Goal: Task Accomplishment & Management: Use online tool/utility

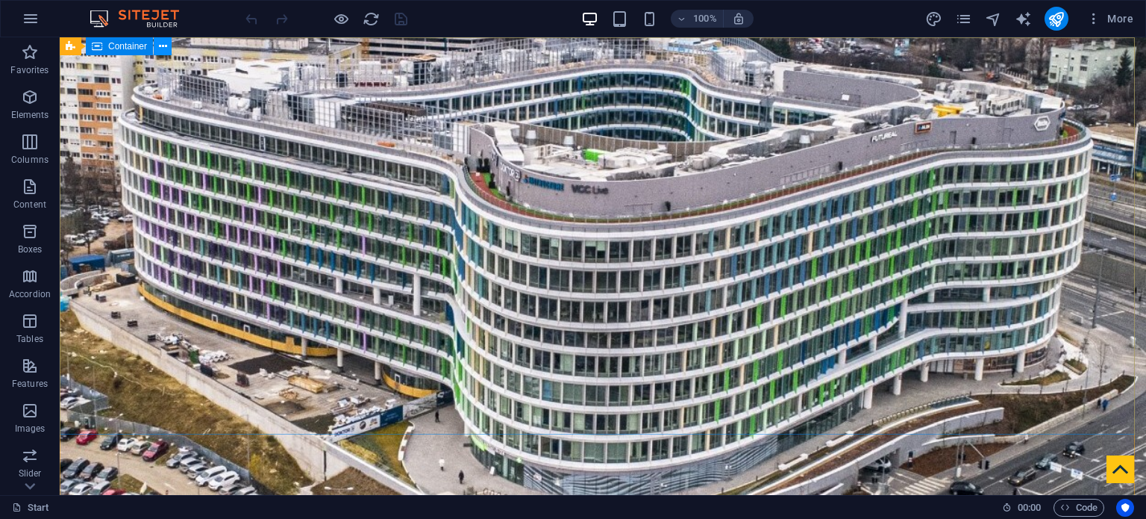
click at [162, 50] on icon at bounding box center [163, 47] width 8 height 16
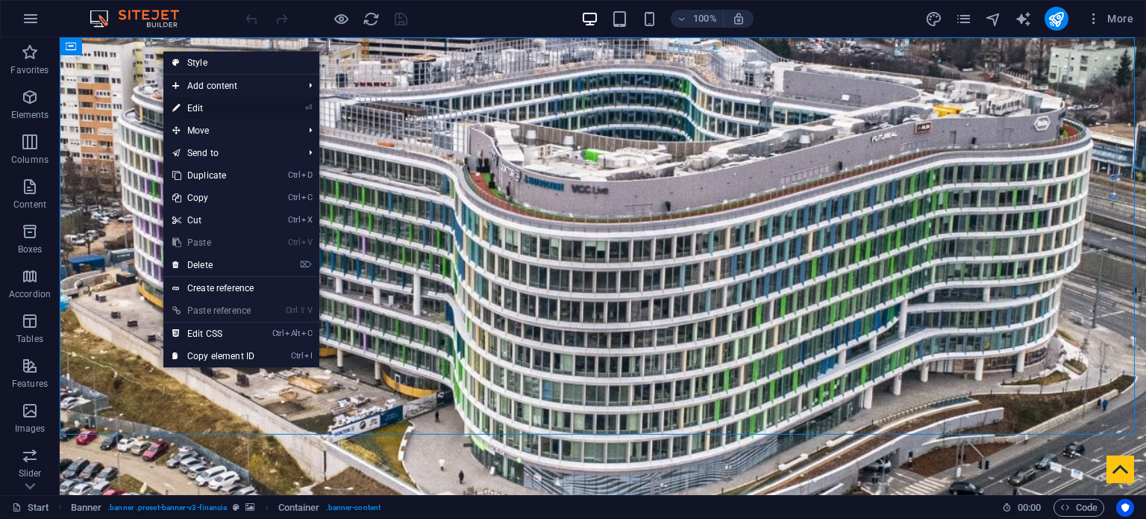
click at [215, 104] on link "⏎ Edit" at bounding box center [213, 108] width 100 height 22
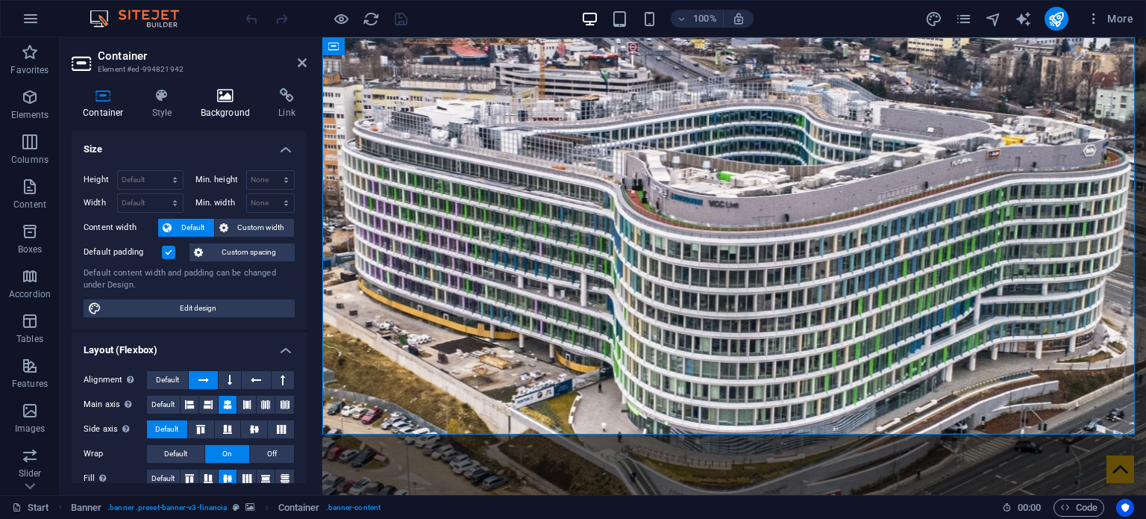
click at [221, 99] on icon at bounding box center [226, 95] width 72 height 15
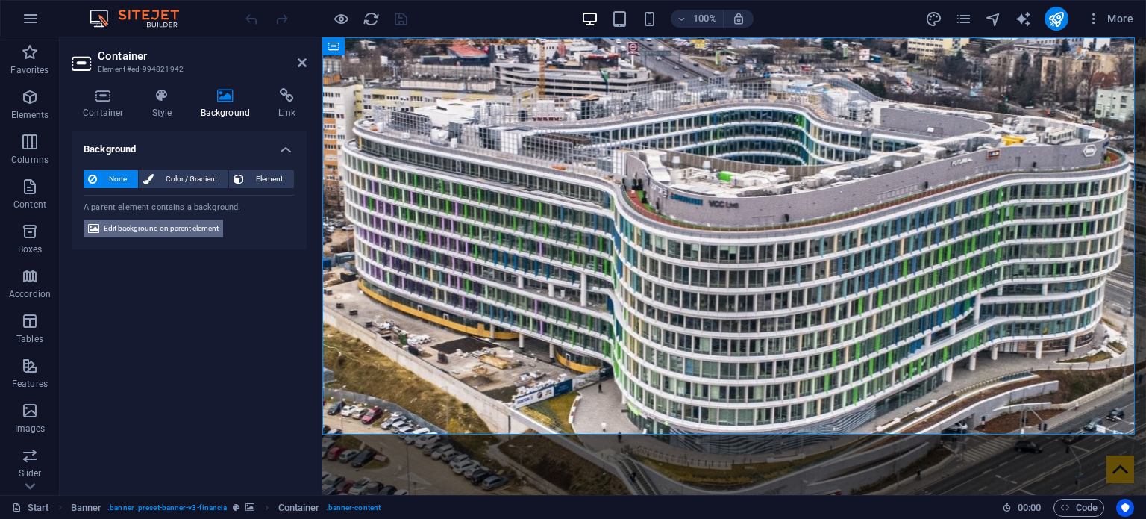
click at [179, 229] on span "Edit background on parent element" at bounding box center [161, 228] width 115 height 18
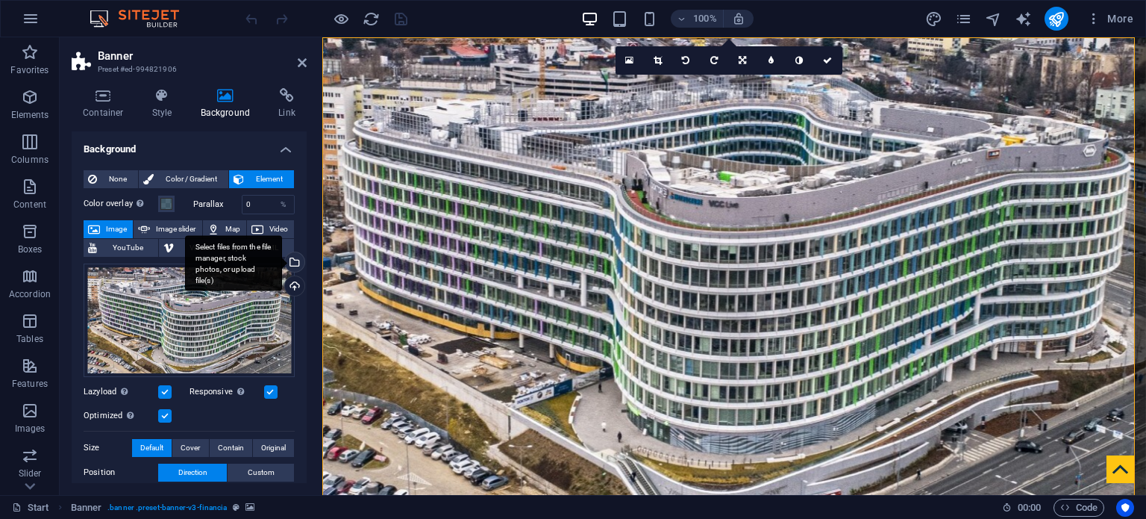
click at [292, 261] on div "Select files from the file manager, stock photos, or upload file(s)" at bounding box center [293, 263] width 22 height 22
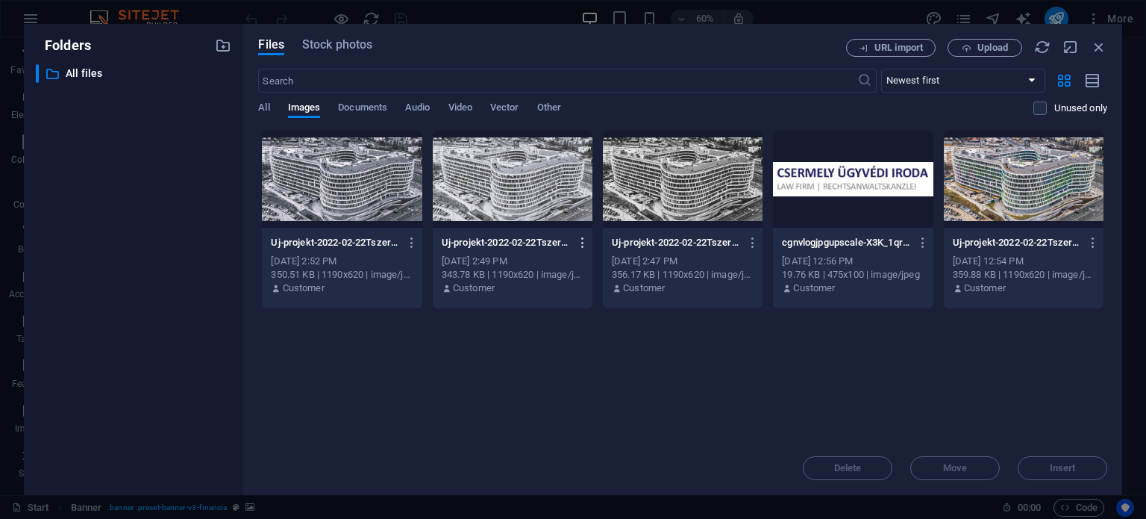
click at [585, 240] on icon "button" at bounding box center [583, 242] width 14 height 13
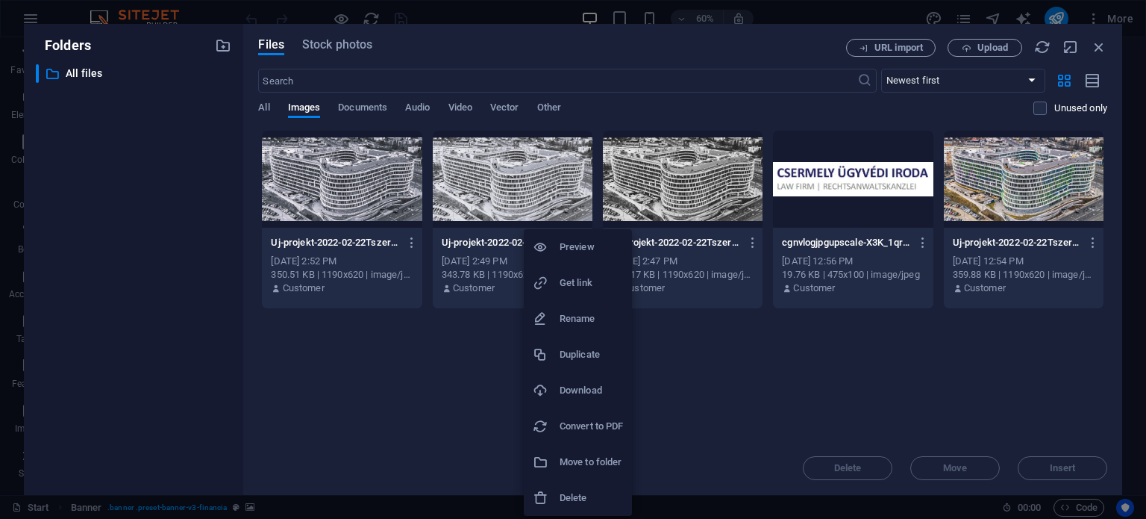
click at [572, 493] on h6 "Delete" at bounding box center [591, 498] width 63 height 18
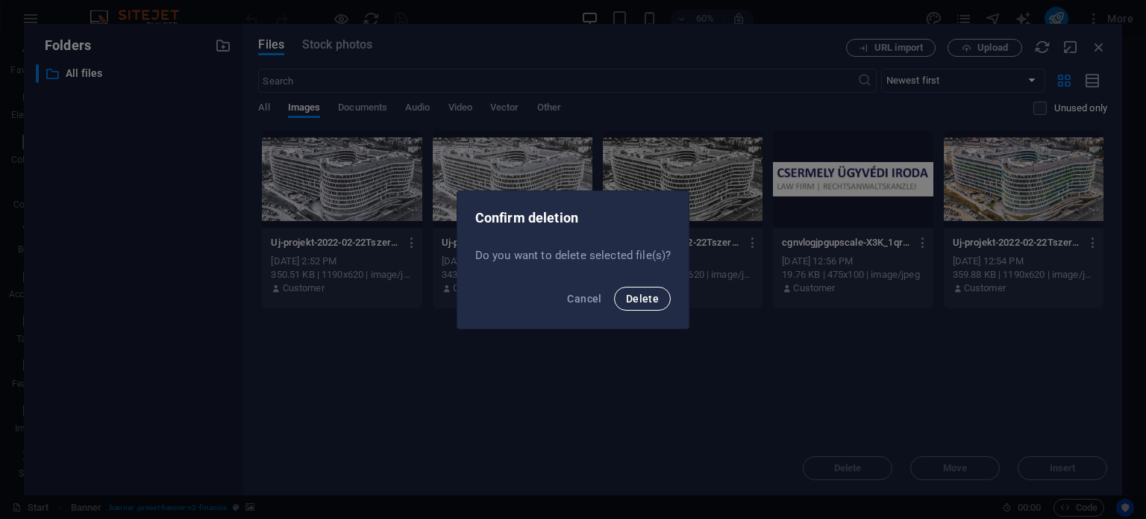
click at [635, 300] on span "Delete" at bounding box center [642, 299] width 33 height 12
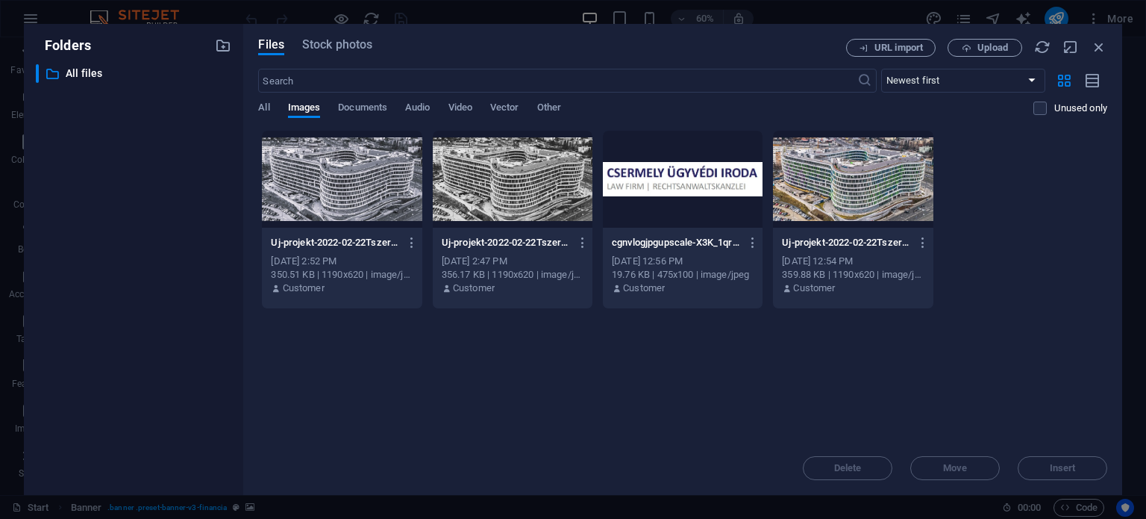
click at [343, 170] on div at bounding box center [342, 179] width 160 height 97
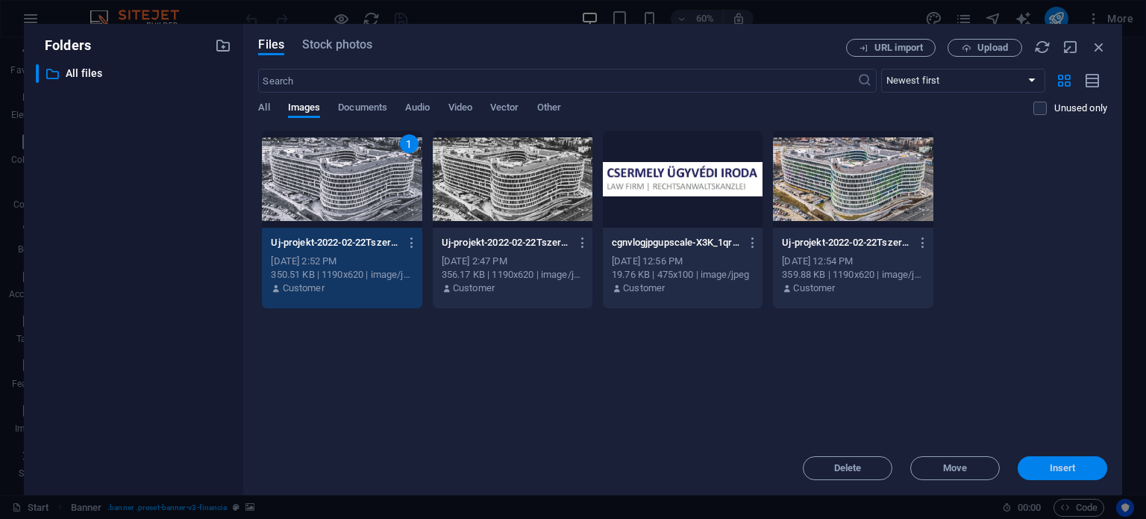
click at [1066, 466] on span "Insert" at bounding box center [1063, 467] width 26 height 9
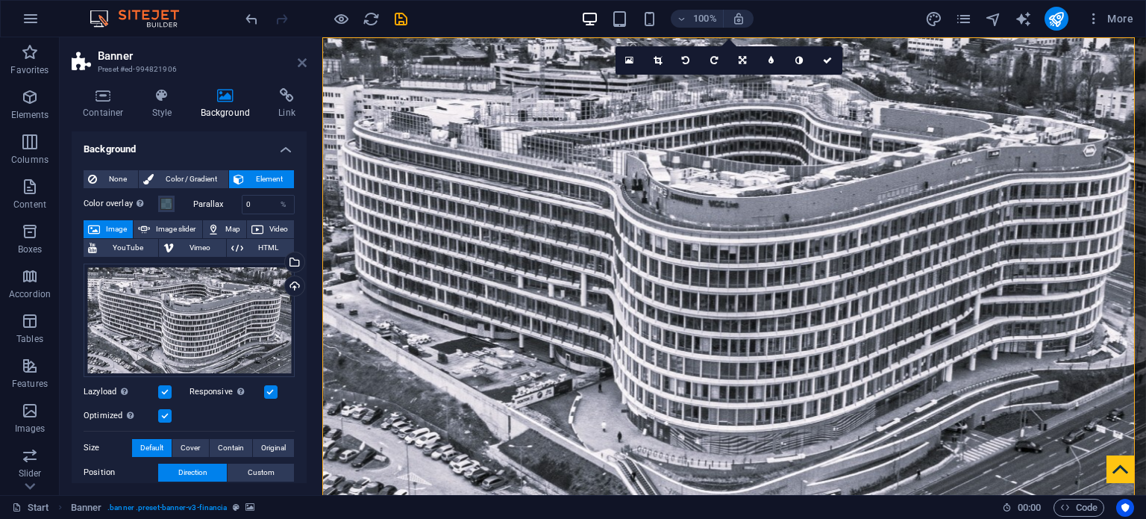
click at [302, 62] on icon at bounding box center [302, 63] width 9 height 12
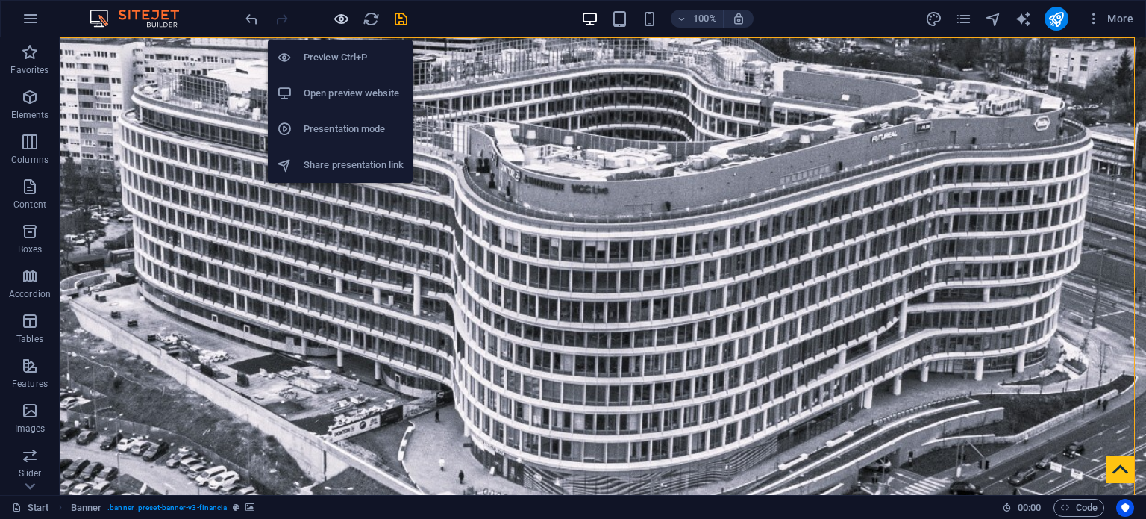
click at [343, 17] on icon "button" at bounding box center [341, 18] width 17 height 17
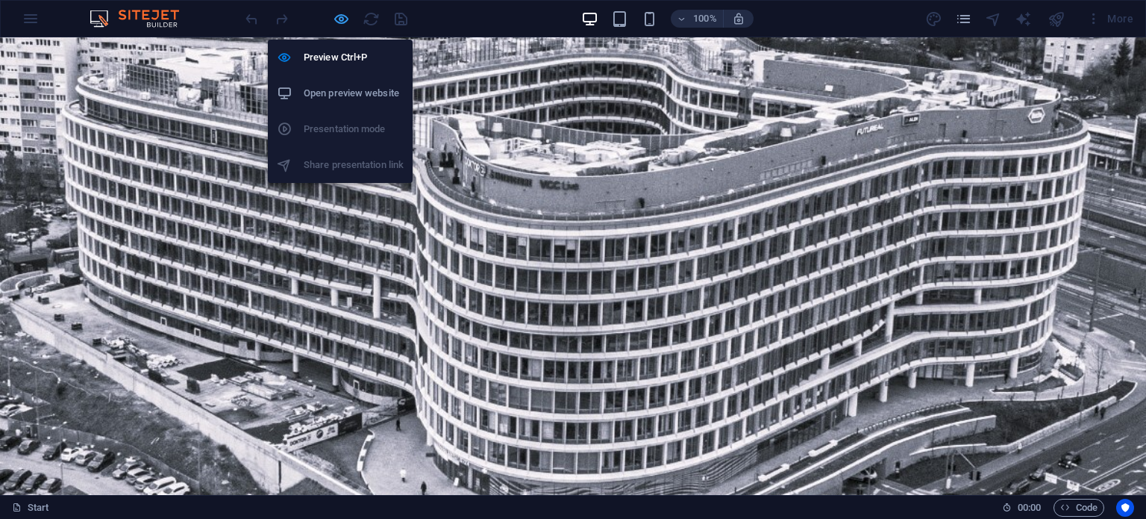
click at [341, 18] on icon "button" at bounding box center [341, 18] width 17 height 17
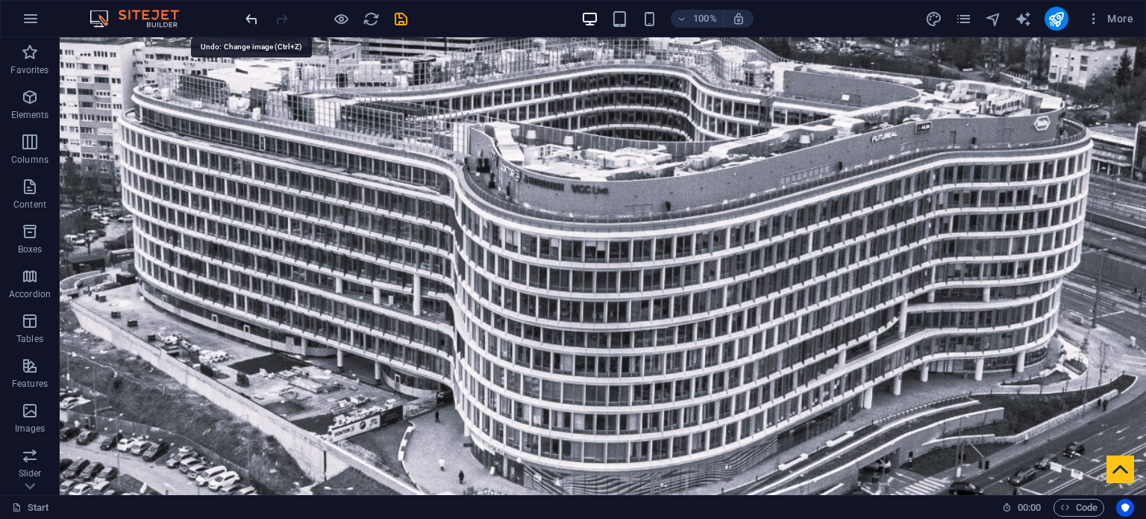
click at [251, 15] on icon "undo" at bounding box center [251, 18] width 17 height 17
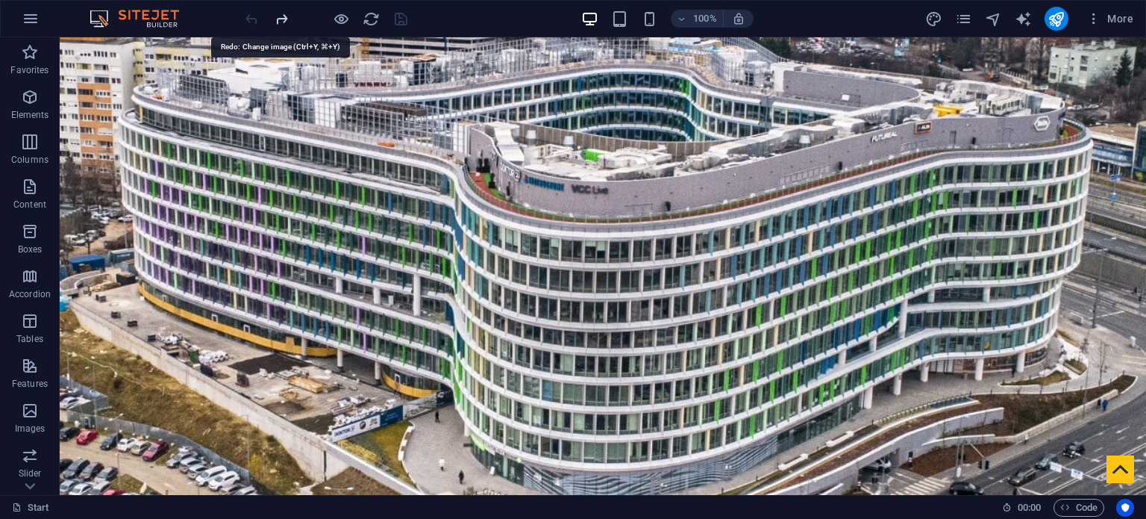
click at [281, 17] on icon "redo" at bounding box center [281, 18] width 17 height 17
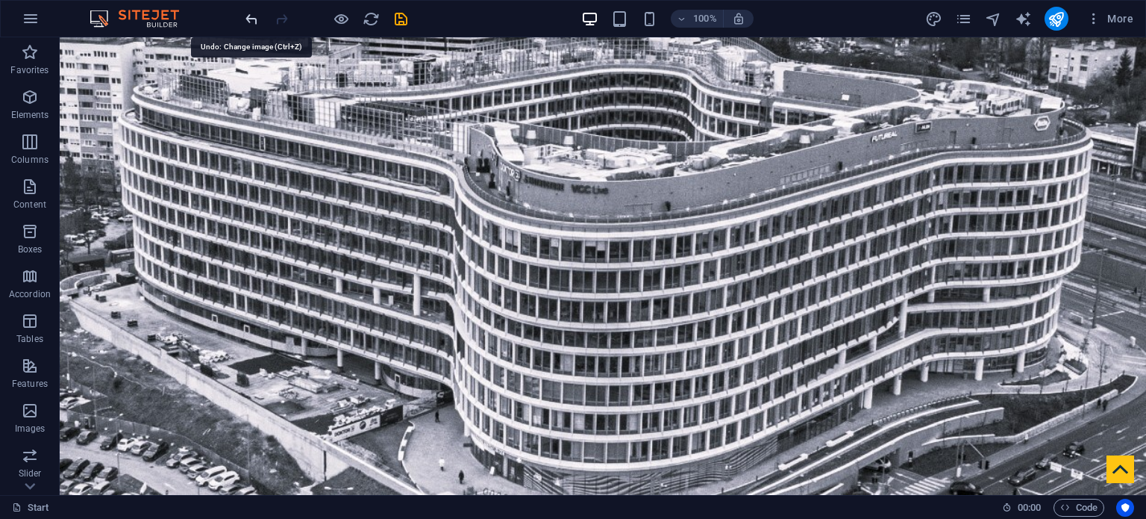
click at [249, 16] on icon "undo" at bounding box center [251, 18] width 17 height 17
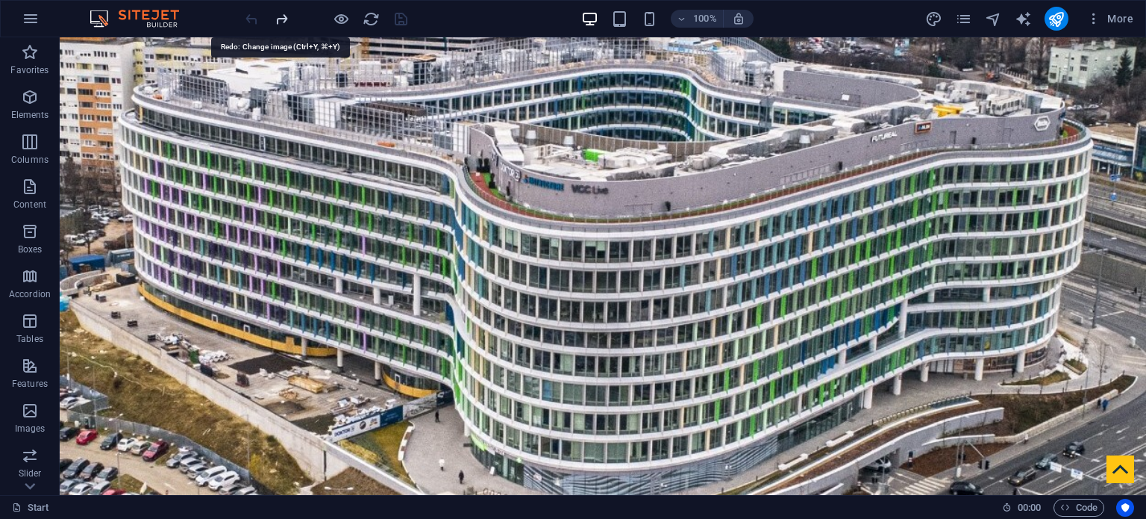
click at [288, 17] on icon "redo" at bounding box center [281, 18] width 17 height 17
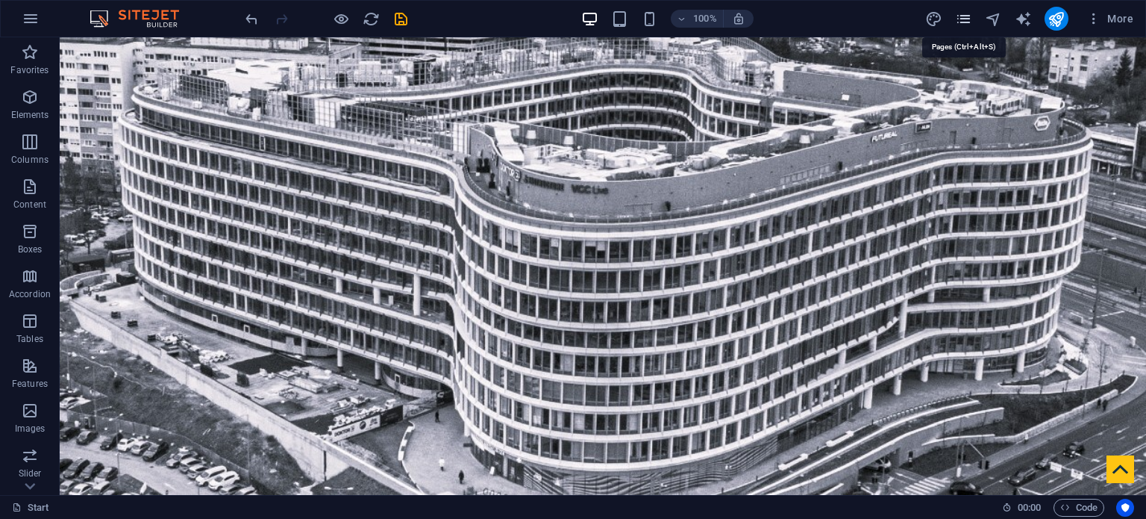
click at [969, 19] on icon "pages" at bounding box center [963, 18] width 17 height 17
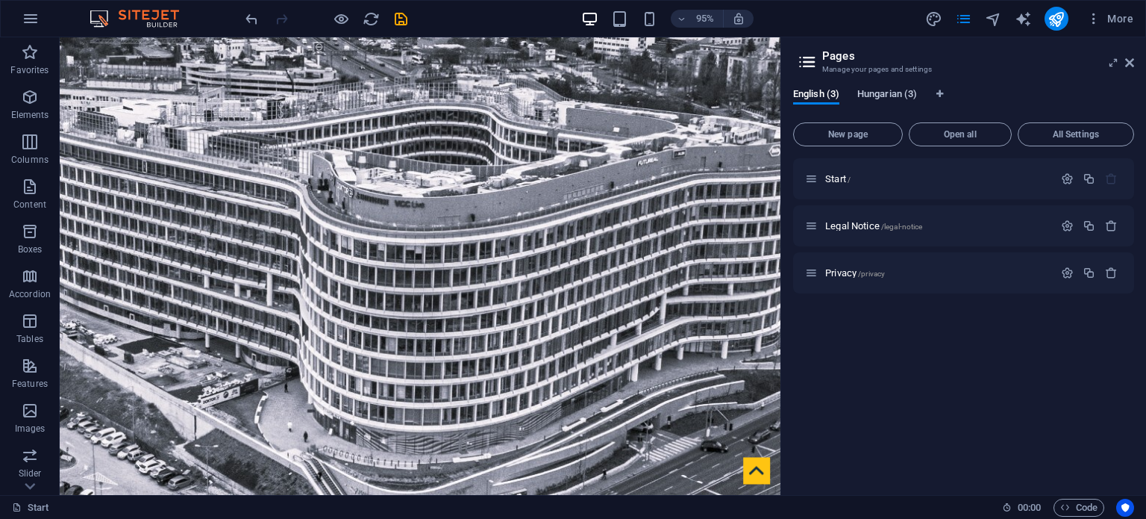
click at [895, 95] on span "Hungarian (3)" at bounding box center [887, 95] width 60 height 21
click at [842, 176] on span "Start /" at bounding box center [837, 178] width 25 height 11
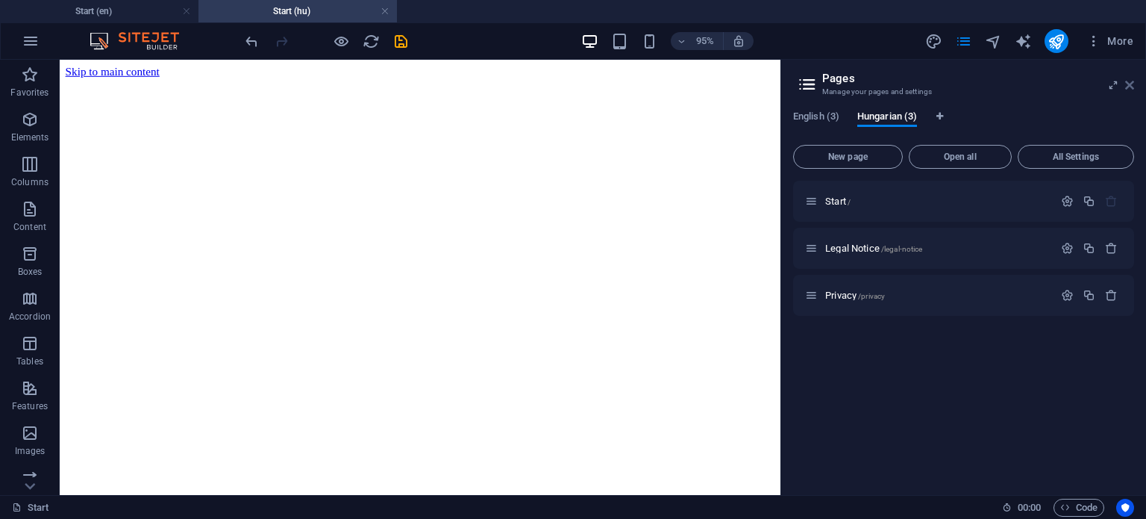
click at [1131, 83] on icon at bounding box center [1129, 85] width 9 height 12
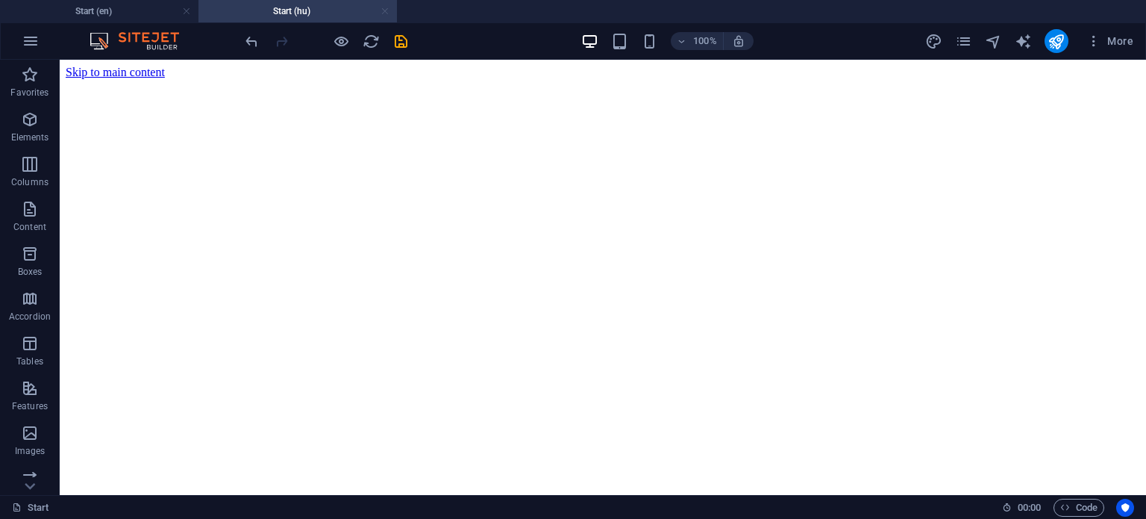
click at [386, 7] on link at bounding box center [385, 11] width 9 height 14
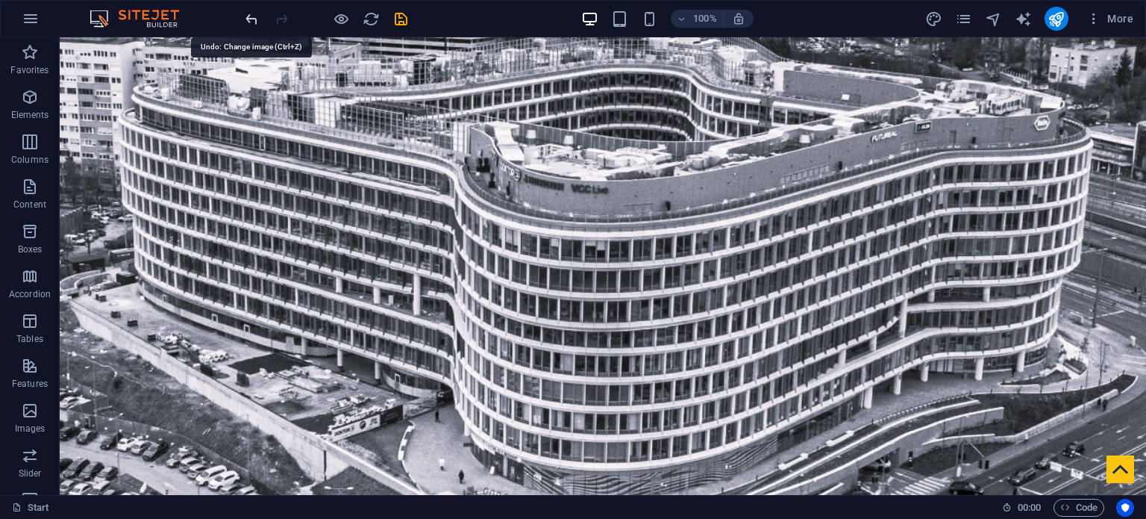
click at [254, 19] on icon "undo" at bounding box center [251, 18] width 17 height 17
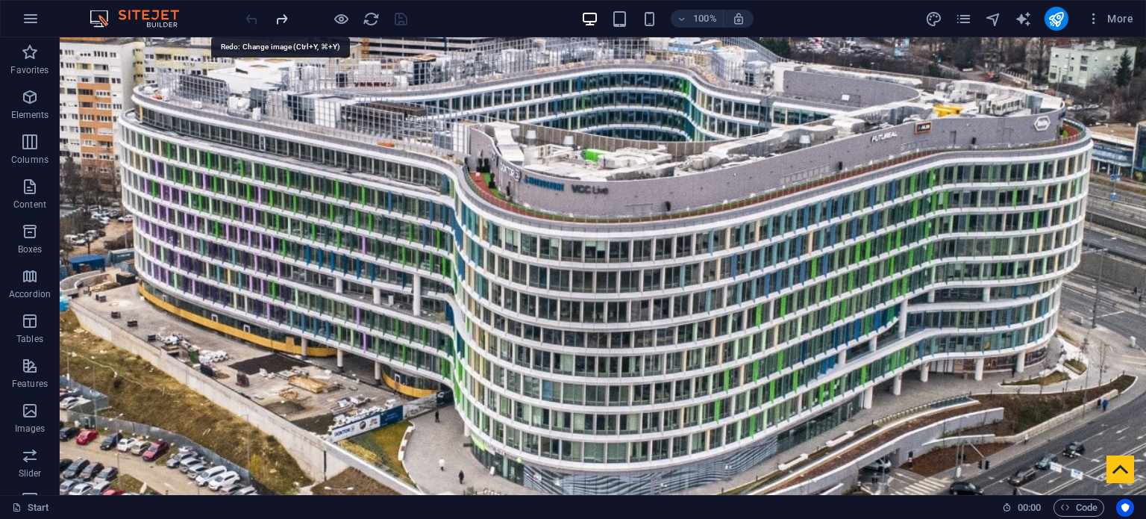
click at [278, 22] on icon "redo" at bounding box center [281, 18] width 17 height 17
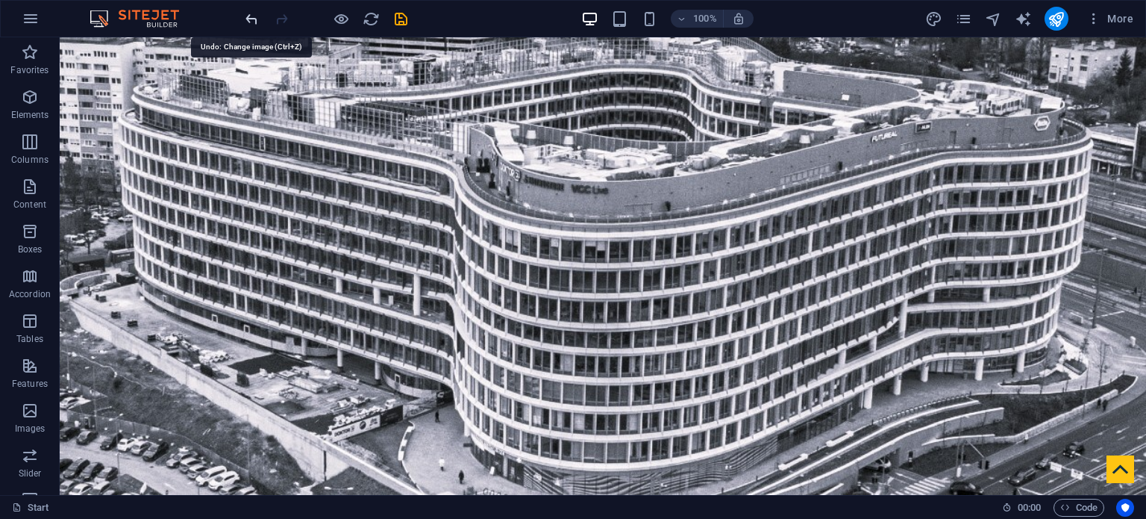
click at [246, 21] on icon "undo" at bounding box center [251, 18] width 17 height 17
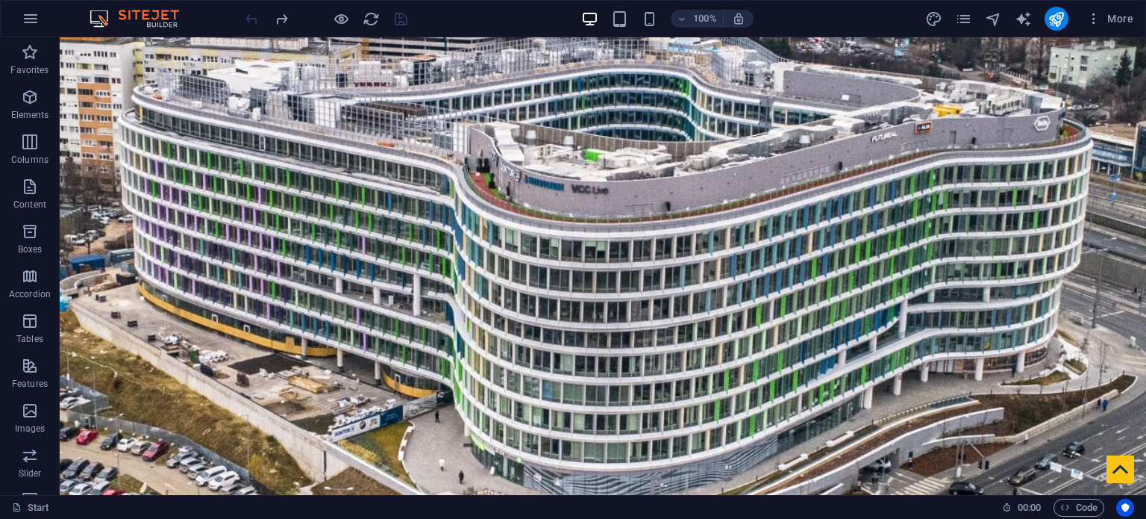
click at [248, 19] on div at bounding box center [326, 19] width 167 height 24
click at [250, 23] on div at bounding box center [326, 19] width 167 height 24
click at [159, 41] on icon at bounding box center [163, 47] width 8 height 16
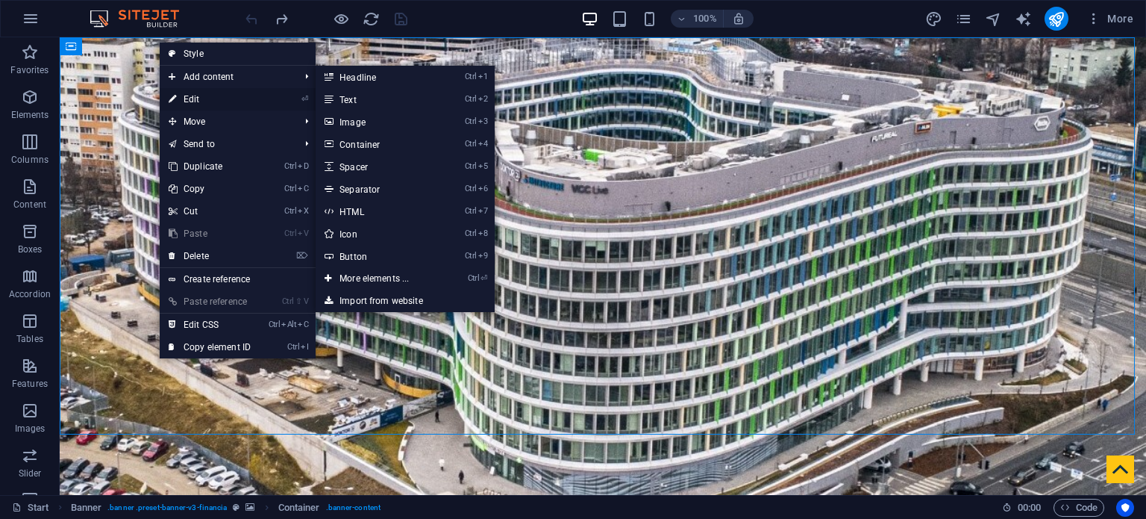
click at [213, 92] on link "⏎ Edit" at bounding box center [210, 99] width 100 height 22
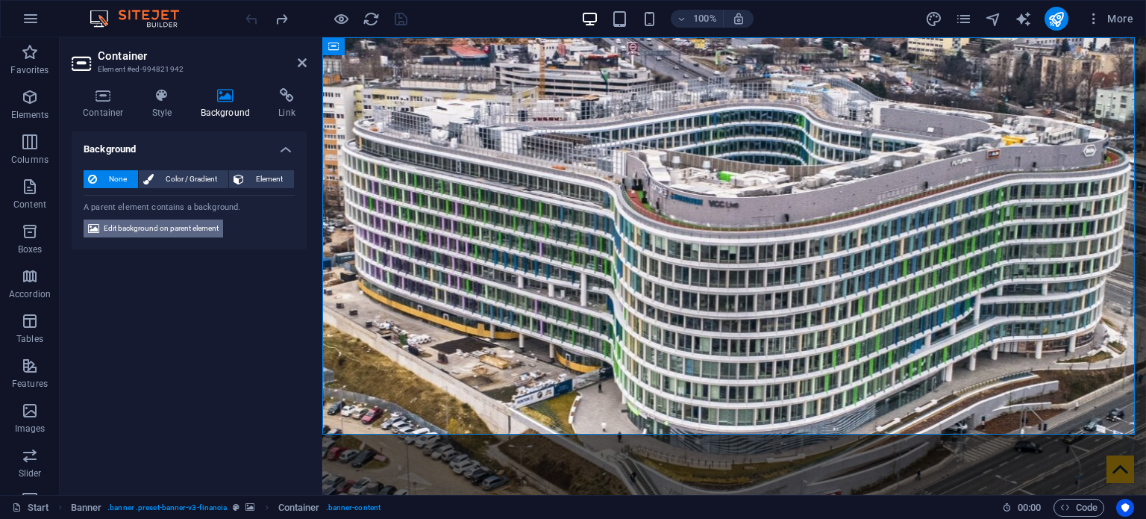
click at [185, 228] on span "Edit background on parent element" at bounding box center [161, 228] width 115 height 18
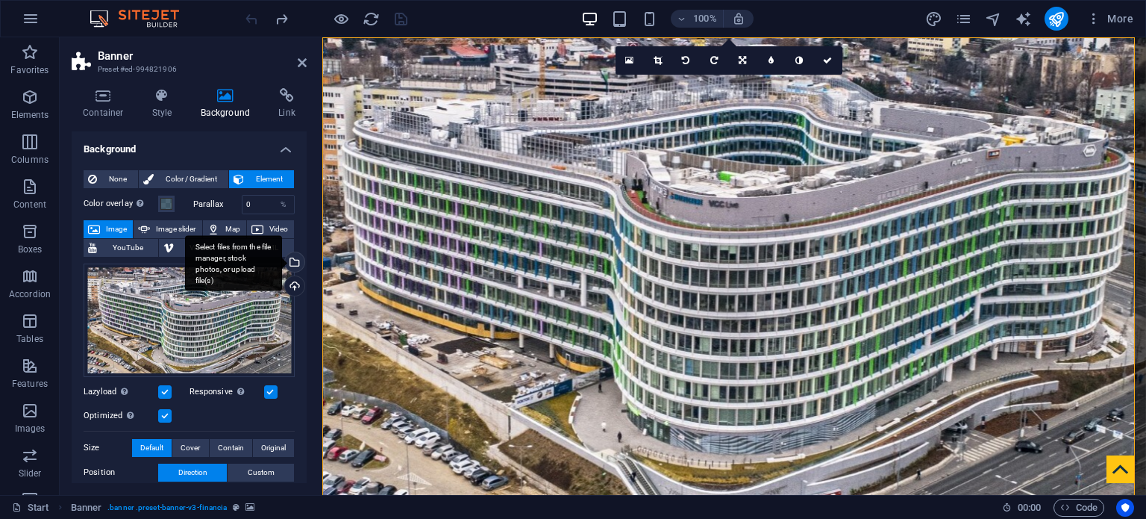
click at [294, 263] on div "Select files from the file manager, stock photos, or upload file(s)" at bounding box center [293, 263] width 22 height 22
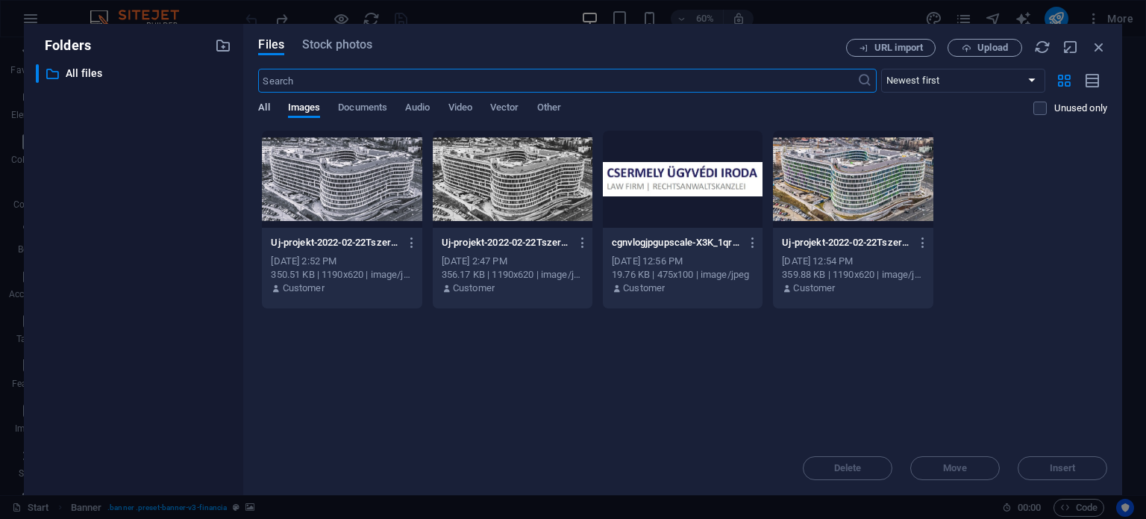
click at [263, 107] on span "All" at bounding box center [263, 109] width 11 height 21
click at [309, 104] on span "Images" at bounding box center [304, 109] width 33 height 21
click at [372, 105] on span "Documents" at bounding box center [362, 109] width 49 height 21
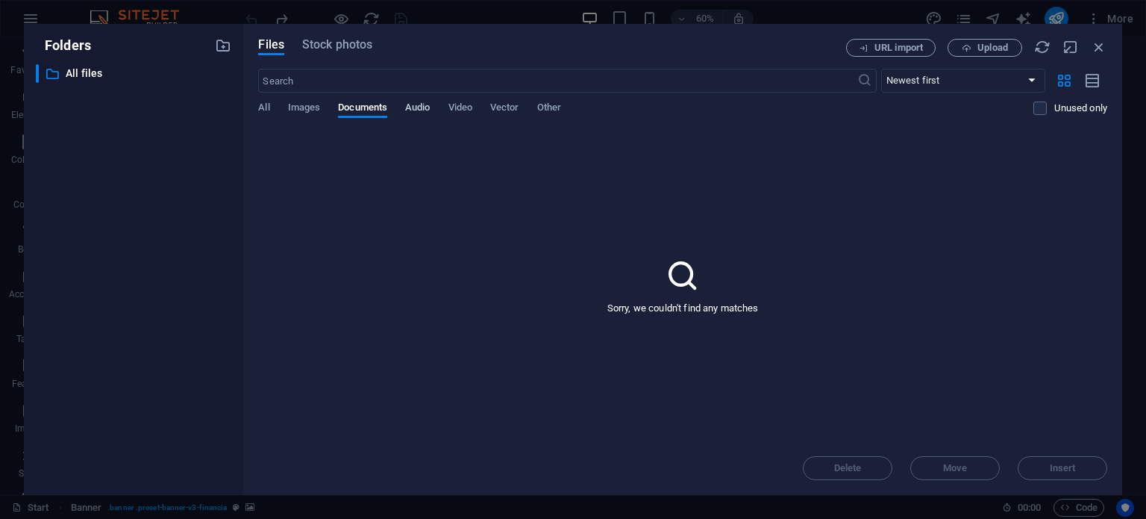
click at [424, 110] on span "Audio" at bounding box center [417, 109] width 25 height 21
click at [471, 110] on span "Video" at bounding box center [461, 109] width 24 height 21
click at [512, 110] on span "Vector" at bounding box center [504, 109] width 29 height 21
click at [546, 110] on span "Other" at bounding box center [549, 109] width 24 height 21
click at [298, 107] on span "Images" at bounding box center [304, 109] width 33 height 21
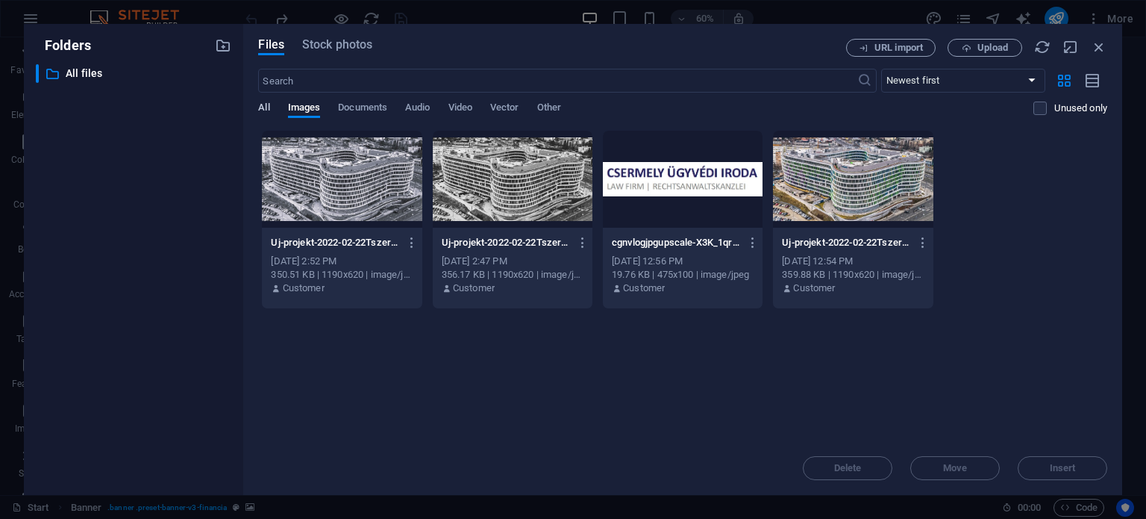
click at [260, 107] on span "All" at bounding box center [263, 109] width 11 height 21
click at [354, 46] on span "Stock photos" at bounding box center [337, 45] width 70 height 18
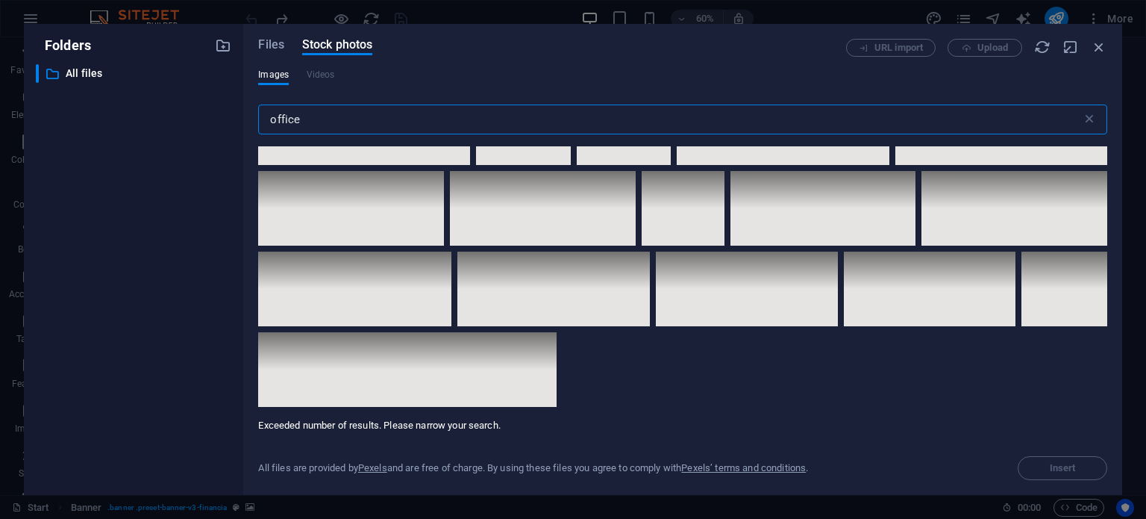
scroll to position [12688, 0]
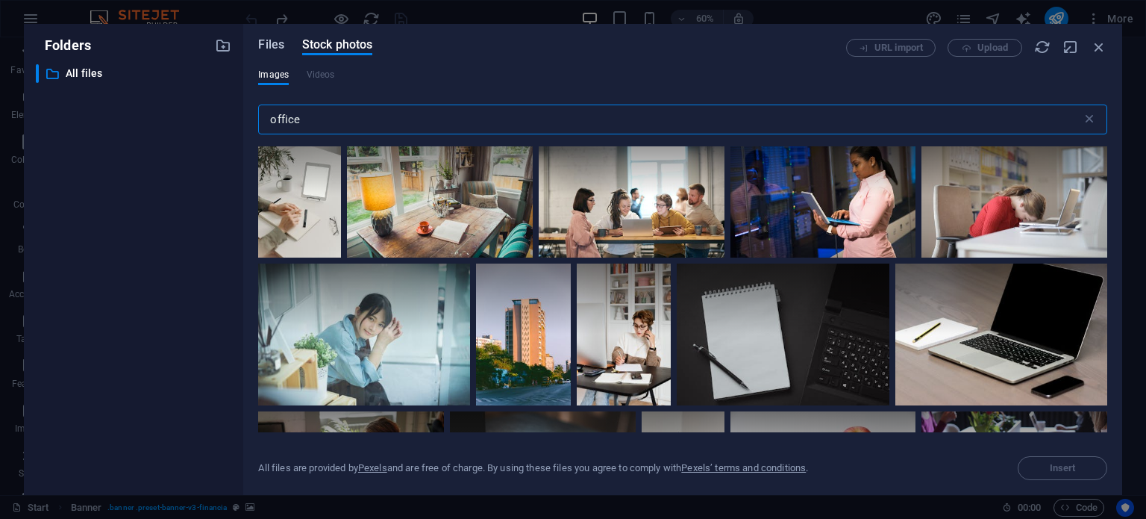
type input "office"
click at [262, 44] on span "Files" at bounding box center [271, 45] width 26 height 18
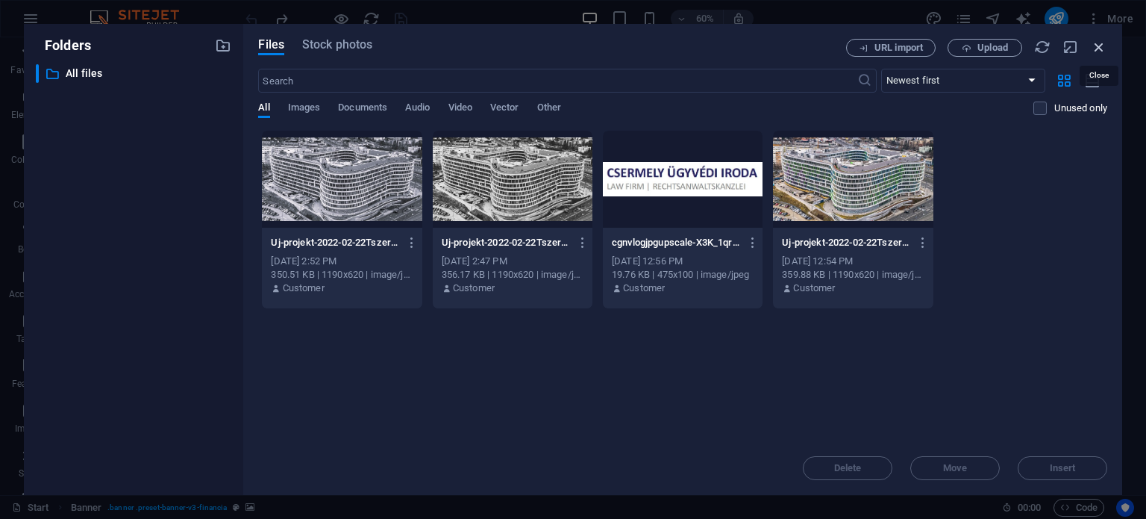
click at [1099, 52] on icon "button" at bounding box center [1099, 47] width 16 height 16
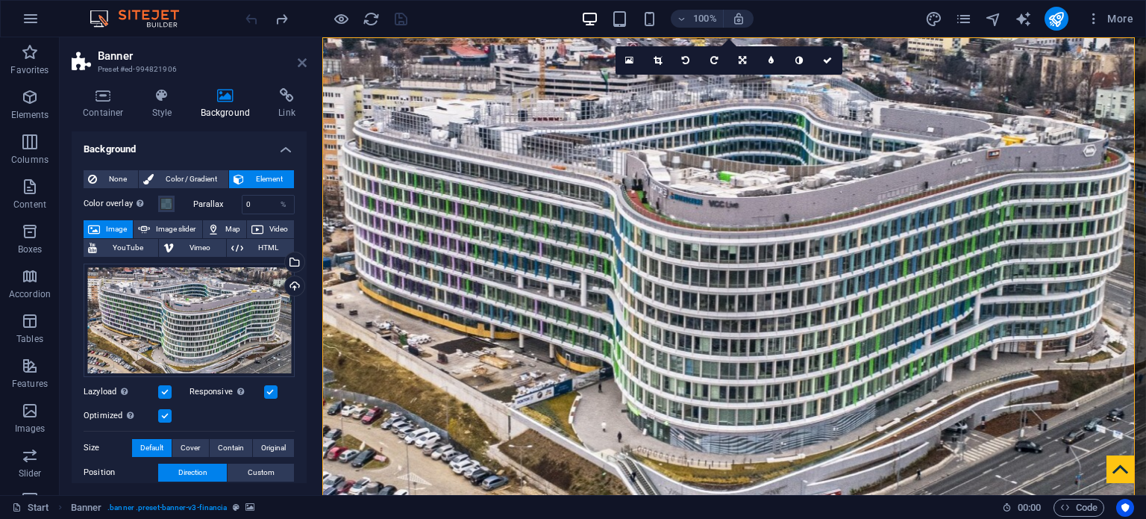
click at [304, 62] on icon at bounding box center [302, 63] width 9 height 12
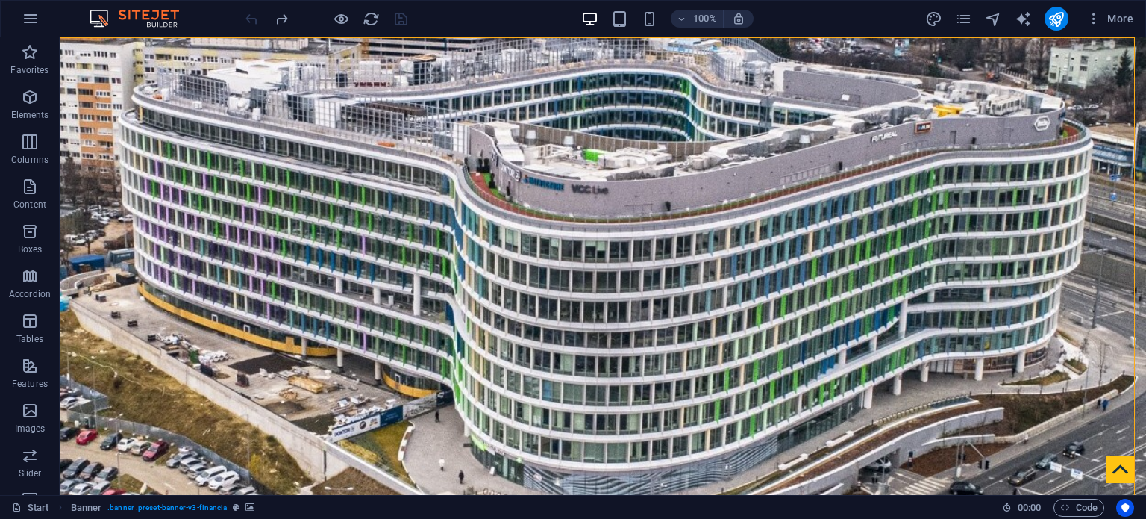
click at [251, 20] on div at bounding box center [326, 19] width 167 height 24
click at [24, 10] on icon "button" at bounding box center [31, 19] width 18 height 18
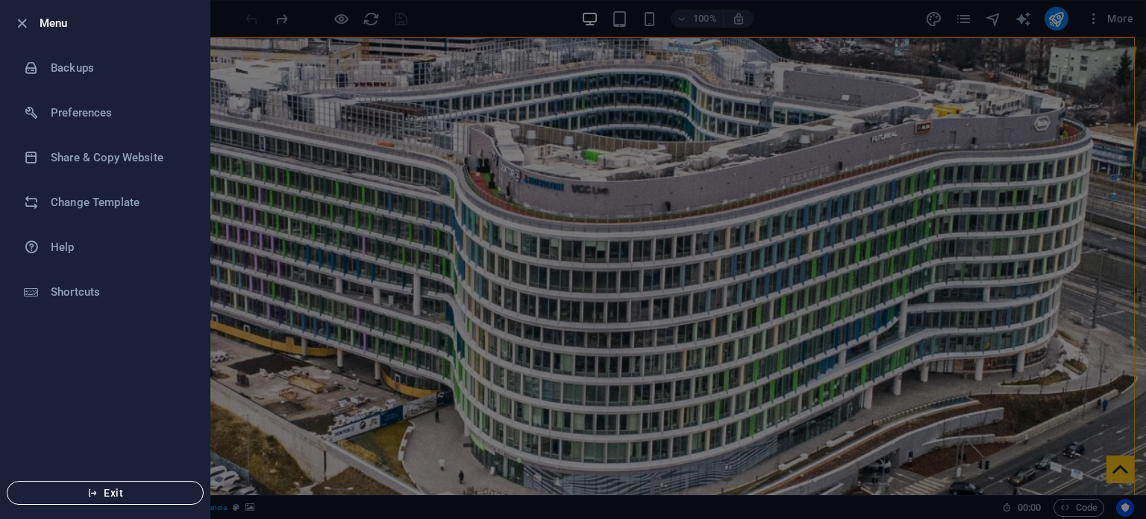
click at [121, 493] on span "Exit" at bounding box center [105, 493] width 172 height 12
